Goal: Task Accomplishment & Management: Manage account settings

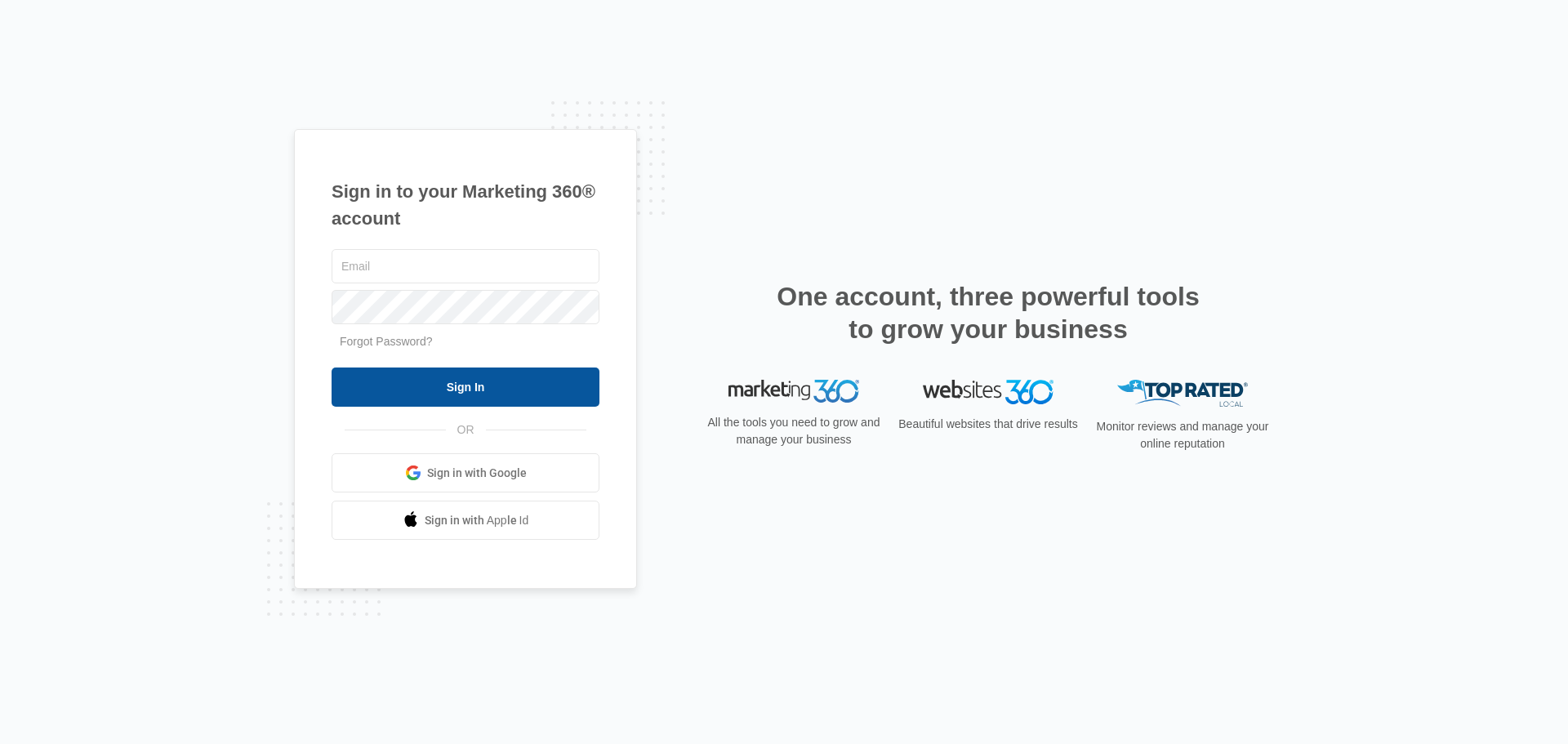
type input "[PERSON_NAME][EMAIL_ADDRESS][DOMAIN_NAME]"
click at [496, 388] on input "Sign In" at bounding box center [465, 386] width 268 height 40
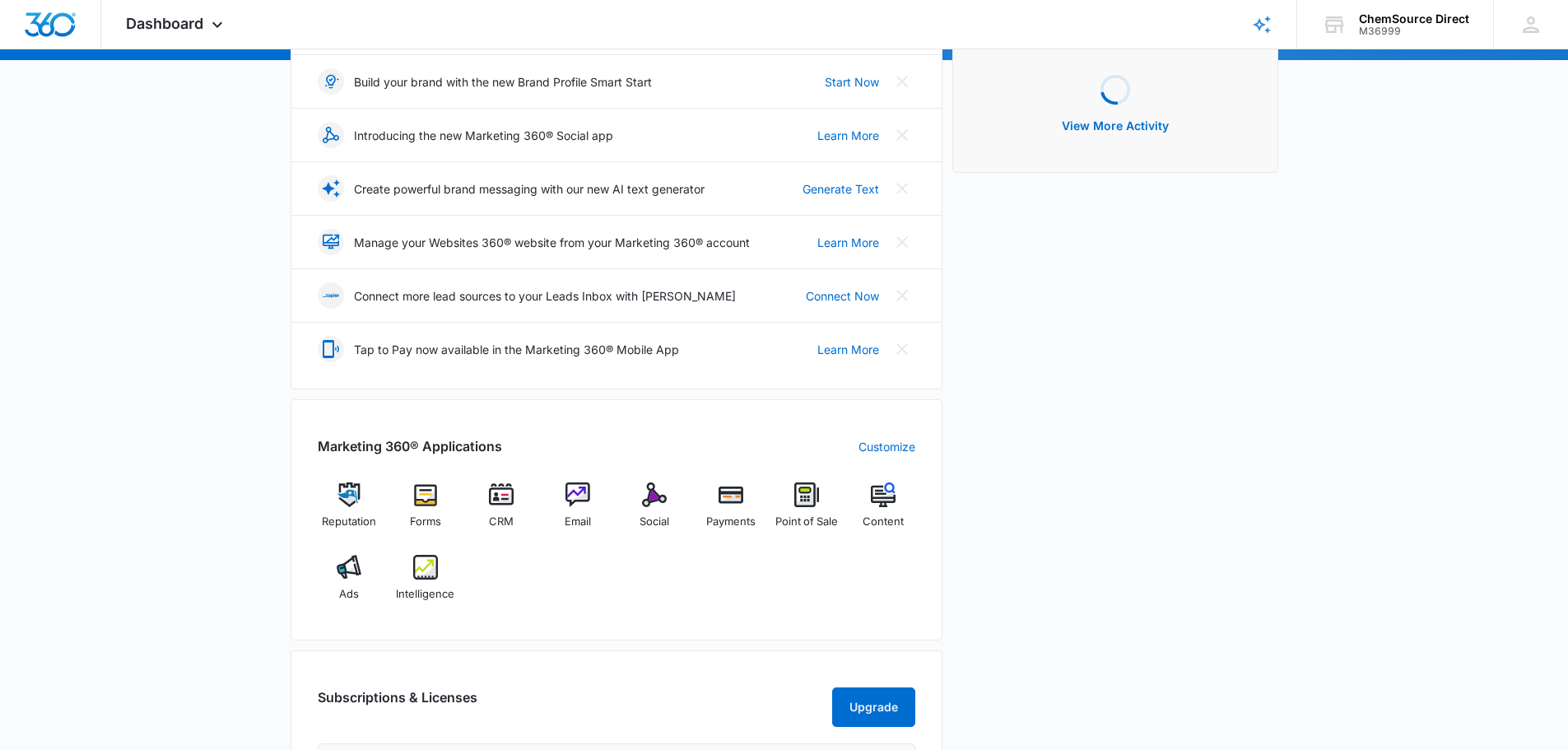
scroll to position [246, 0]
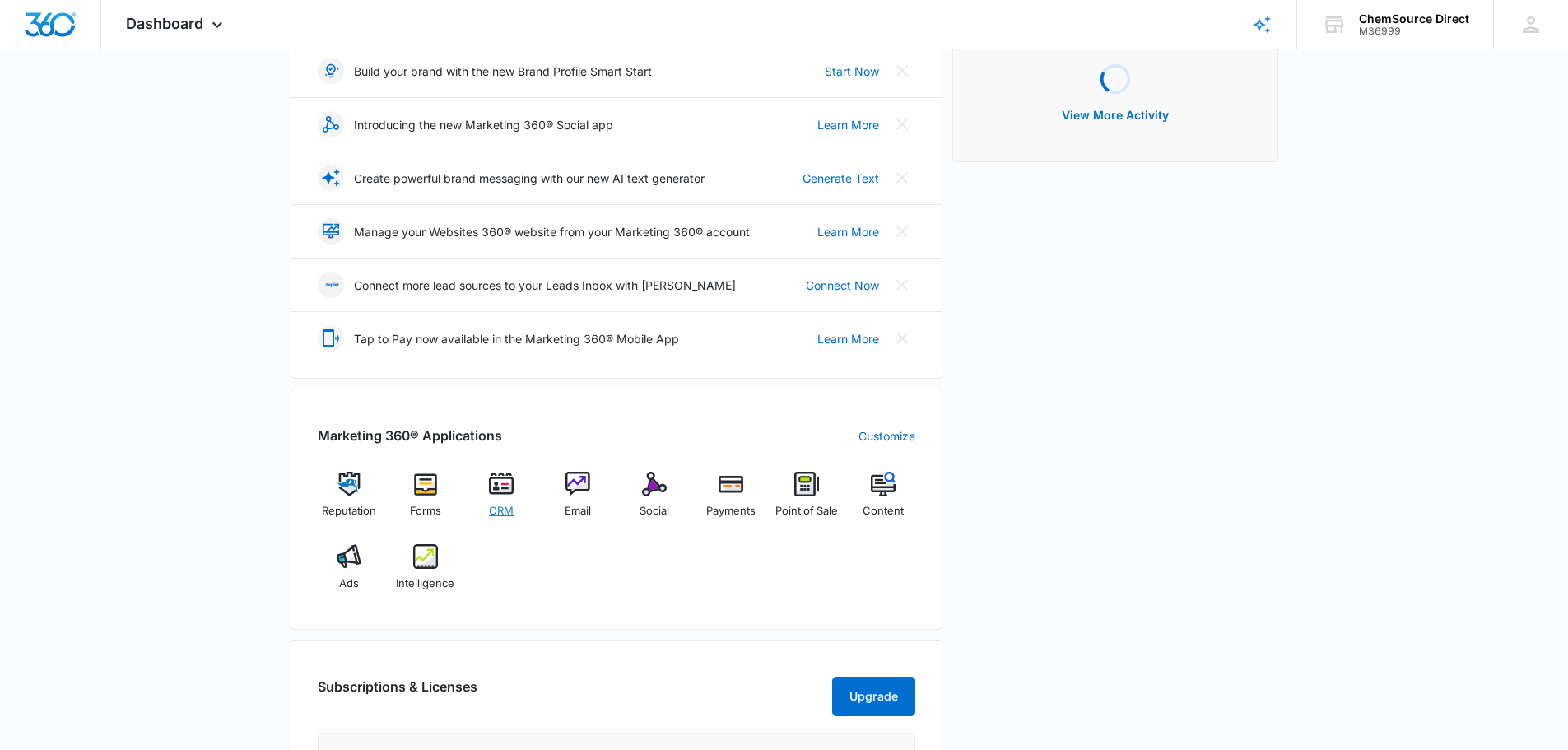
click at [499, 487] on img at bounding box center [501, 483] width 24 height 24
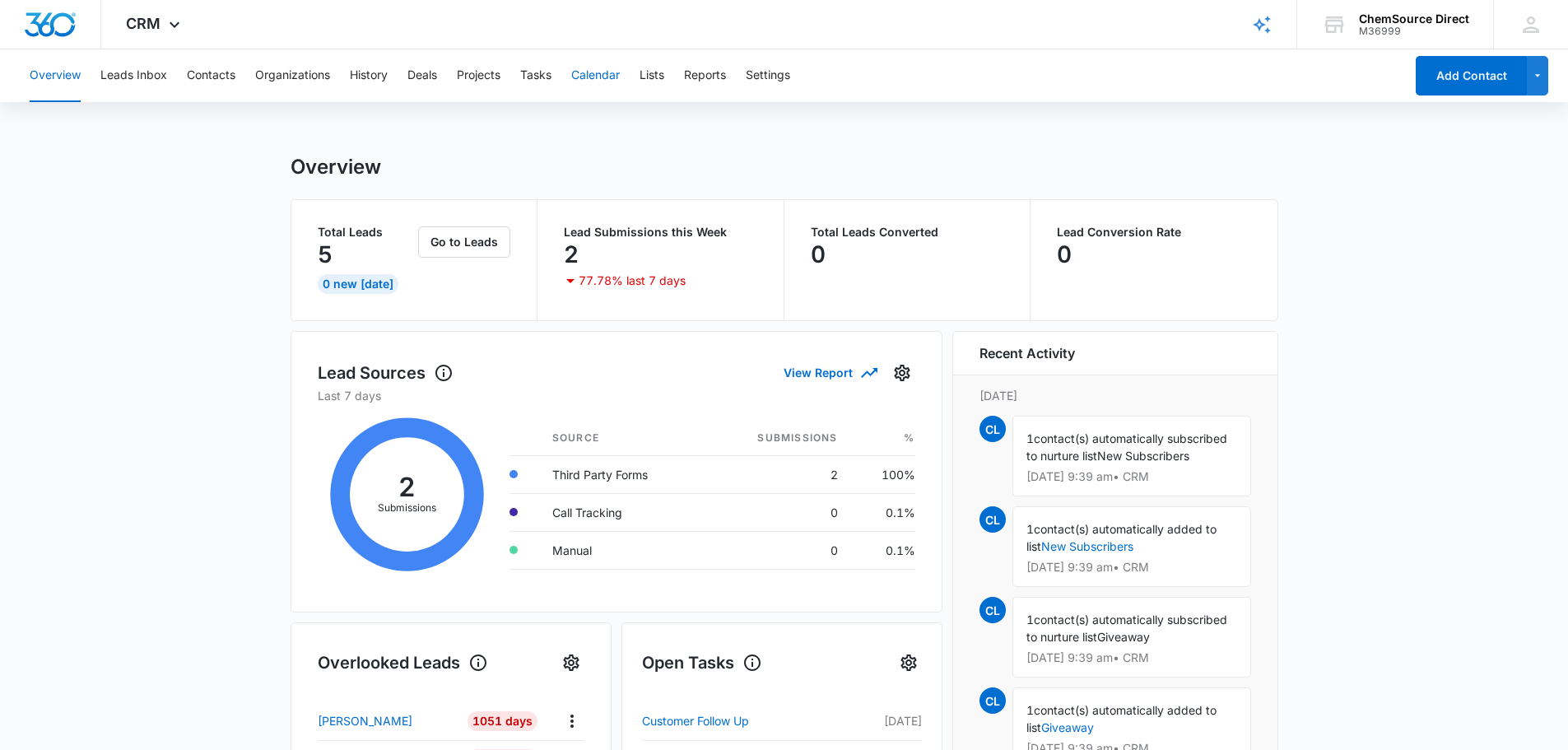
click at [602, 73] on button "Calendar" at bounding box center [595, 76] width 49 height 53
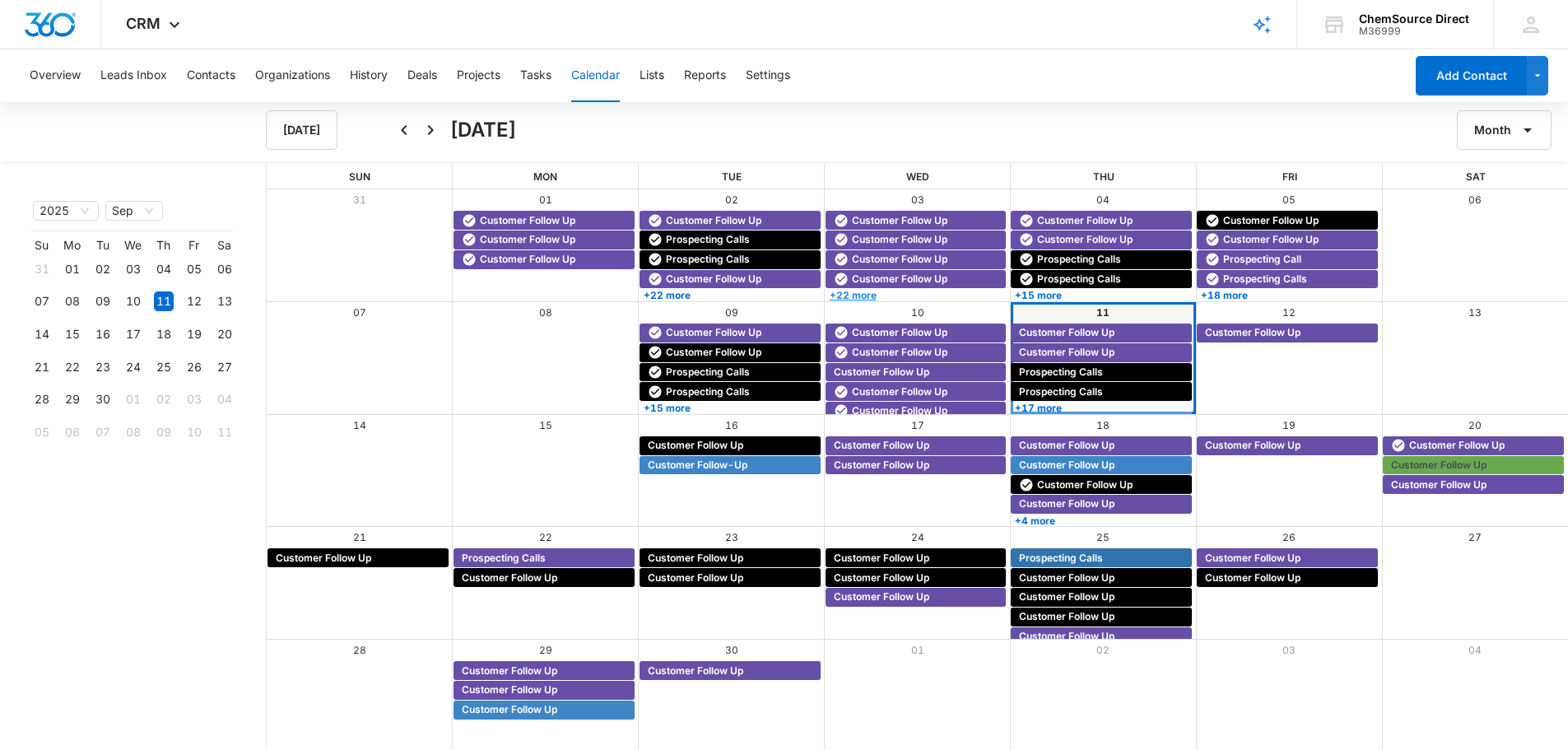
click at [861, 294] on link "+22 more" at bounding box center [915, 295] width 181 height 13
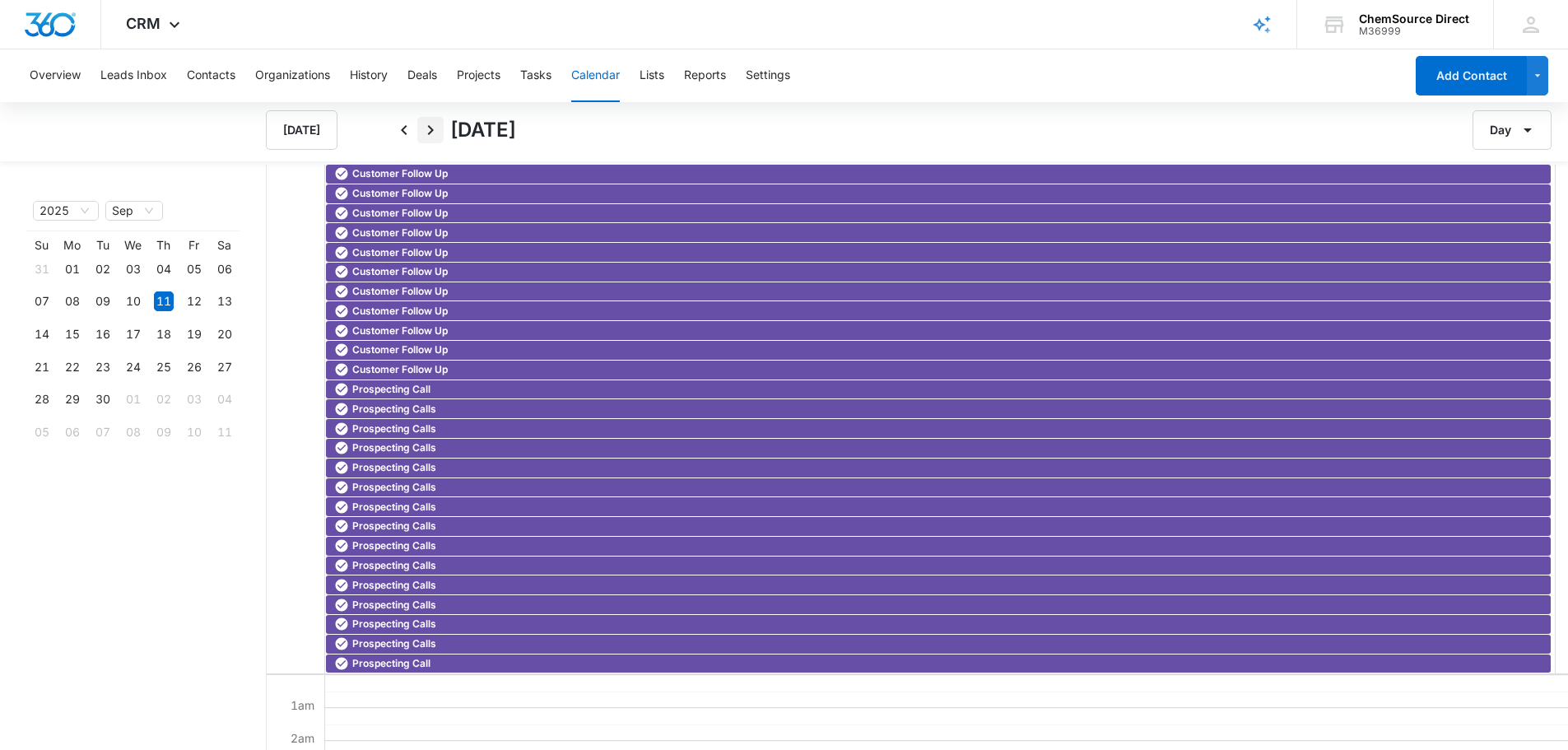
click at [432, 131] on icon "Next" at bounding box center [430, 130] width 19 height 19
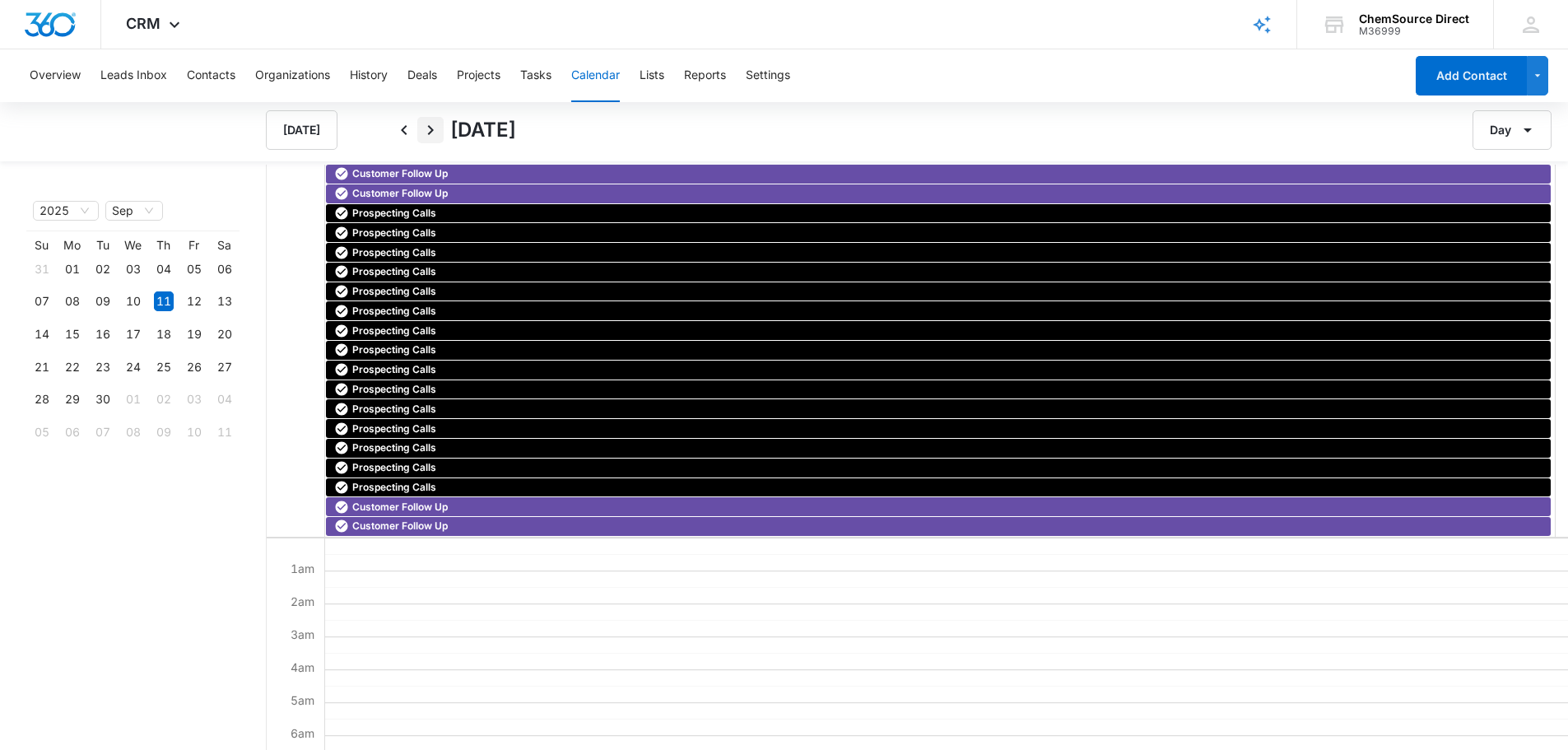
click at [432, 131] on icon "Next" at bounding box center [430, 130] width 6 height 10
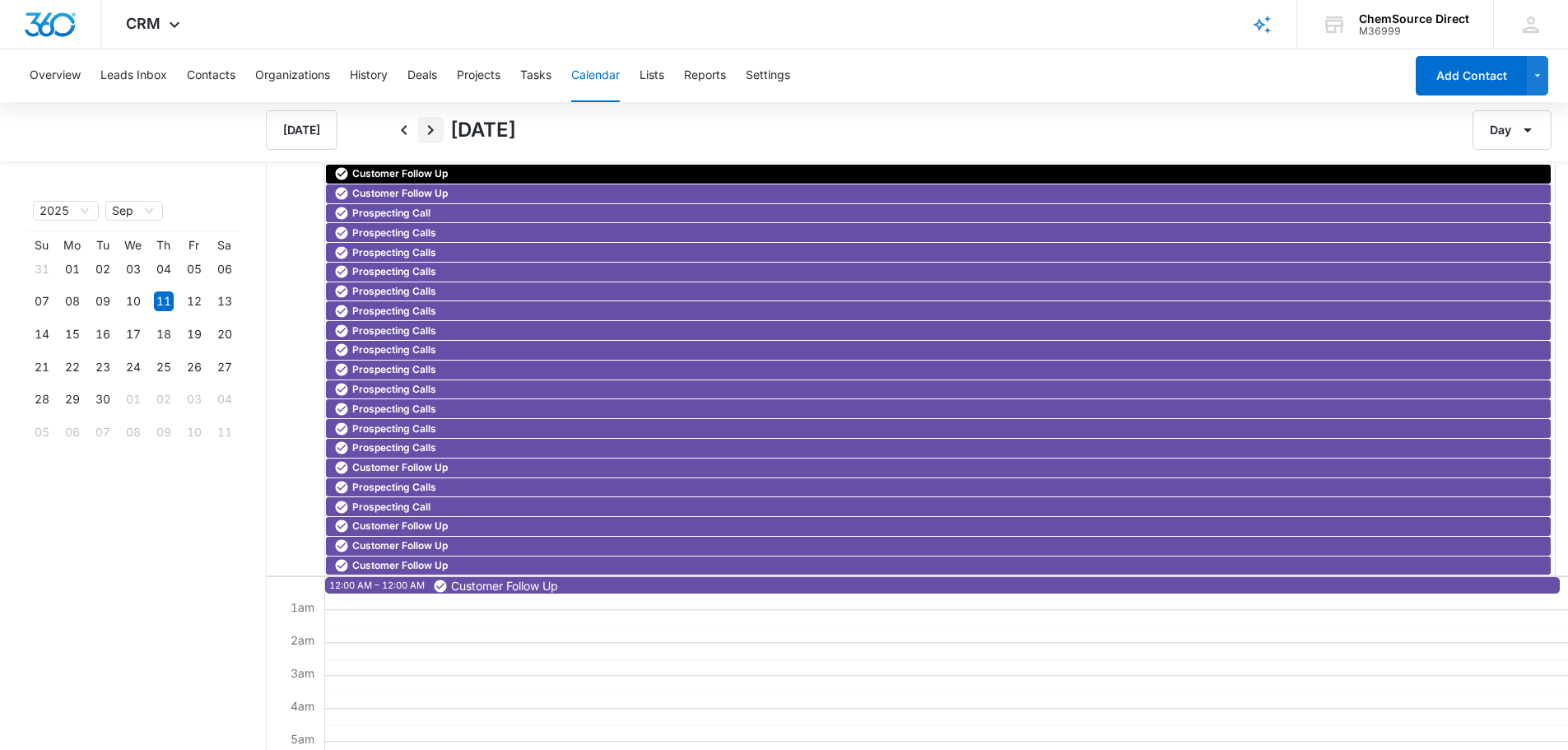
click at [428, 130] on icon "Next" at bounding box center [430, 130] width 19 height 19
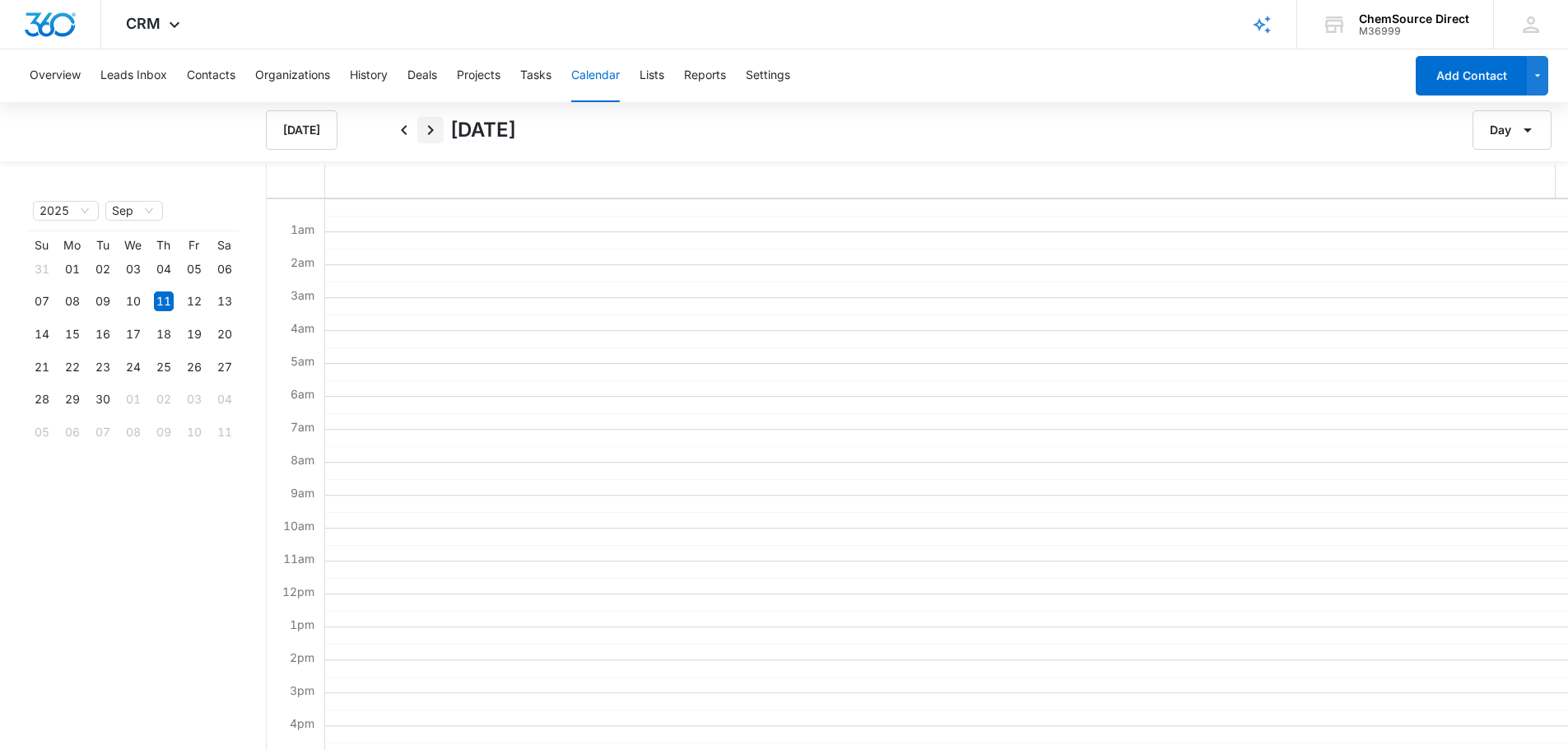
click at [428, 130] on icon "Next" at bounding box center [430, 130] width 19 height 19
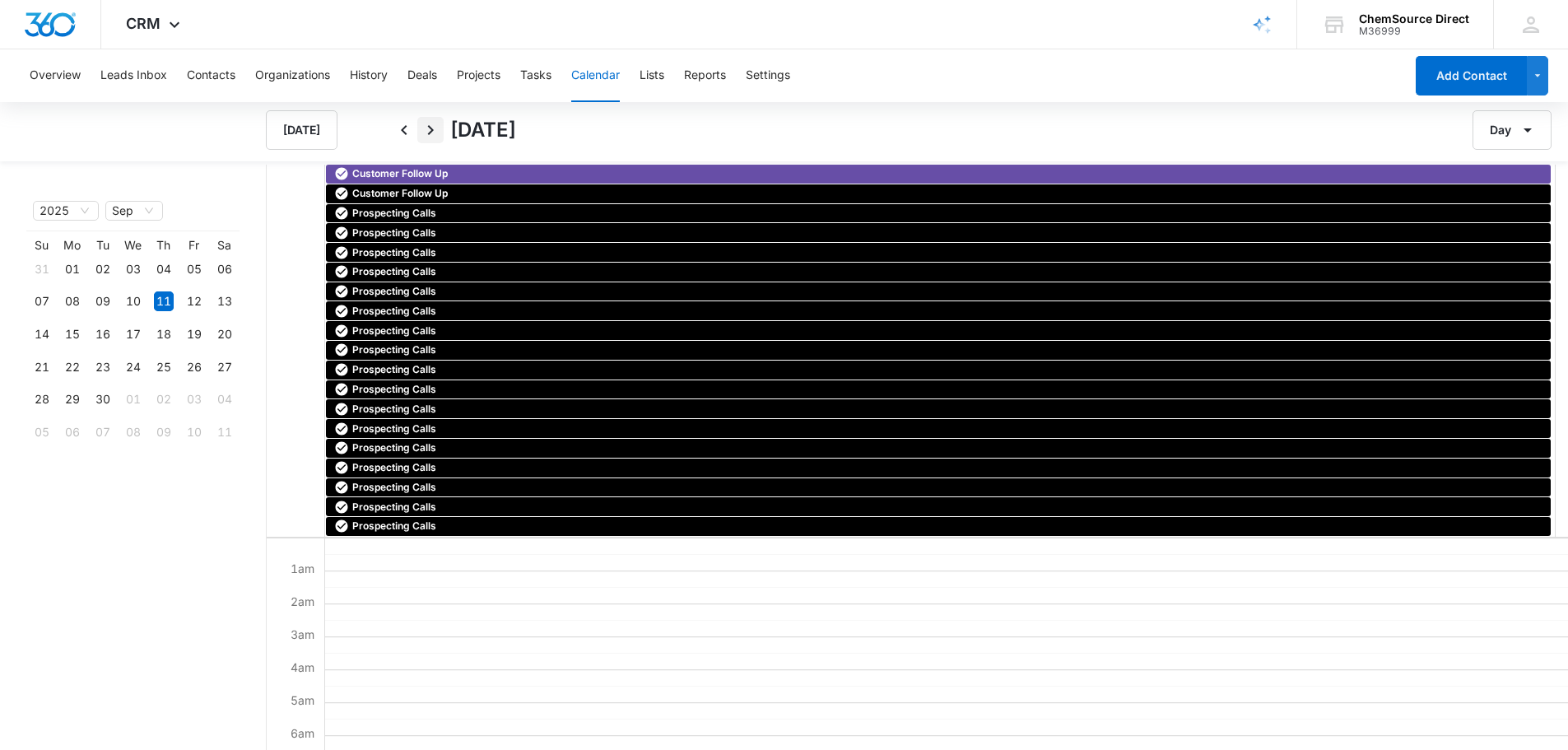
click at [428, 130] on icon "Next" at bounding box center [430, 130] width 19 height 19
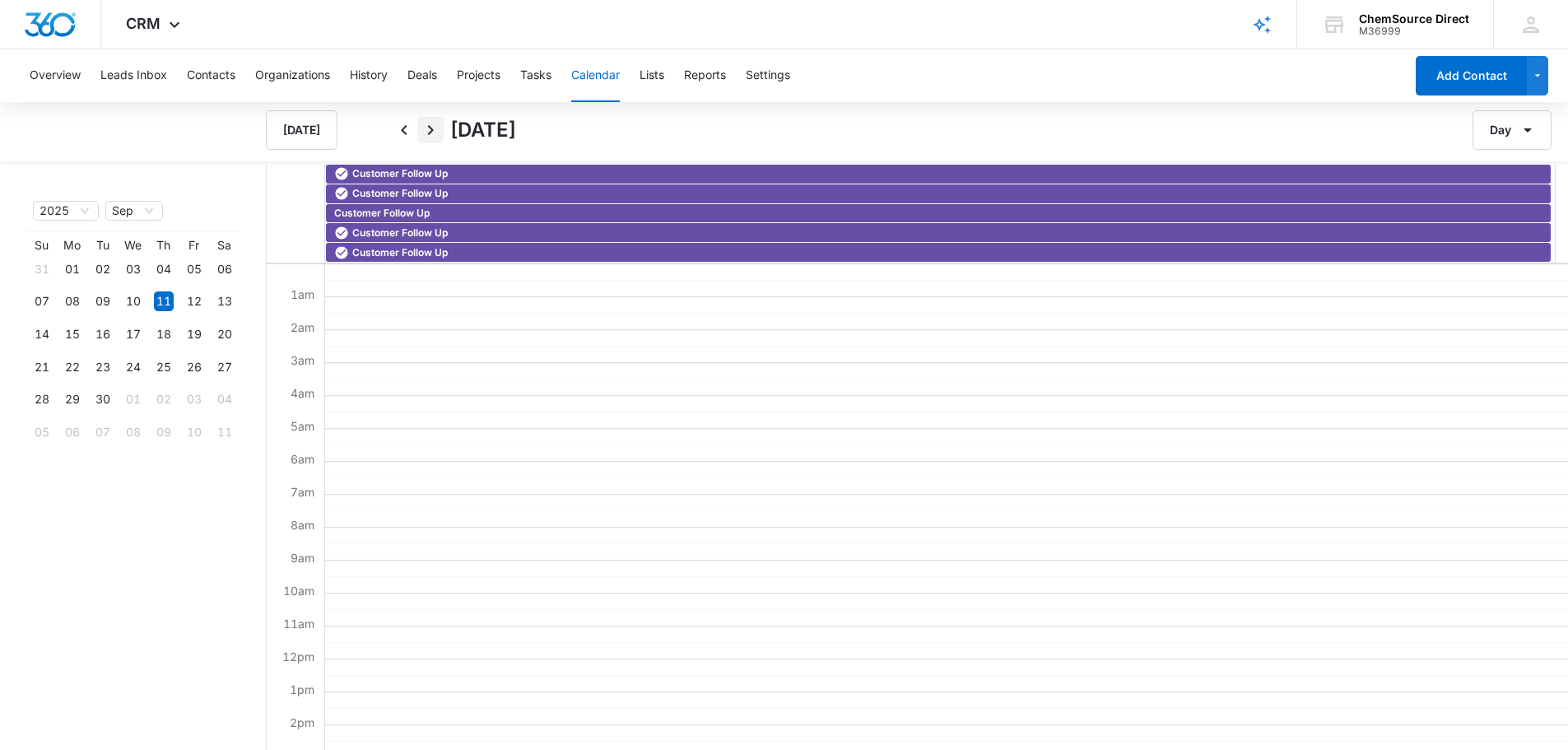
click at [428, 130] on icon "Next" at bounding box center [430, 130] width 19 height 19
